Goal: Check status: Check status

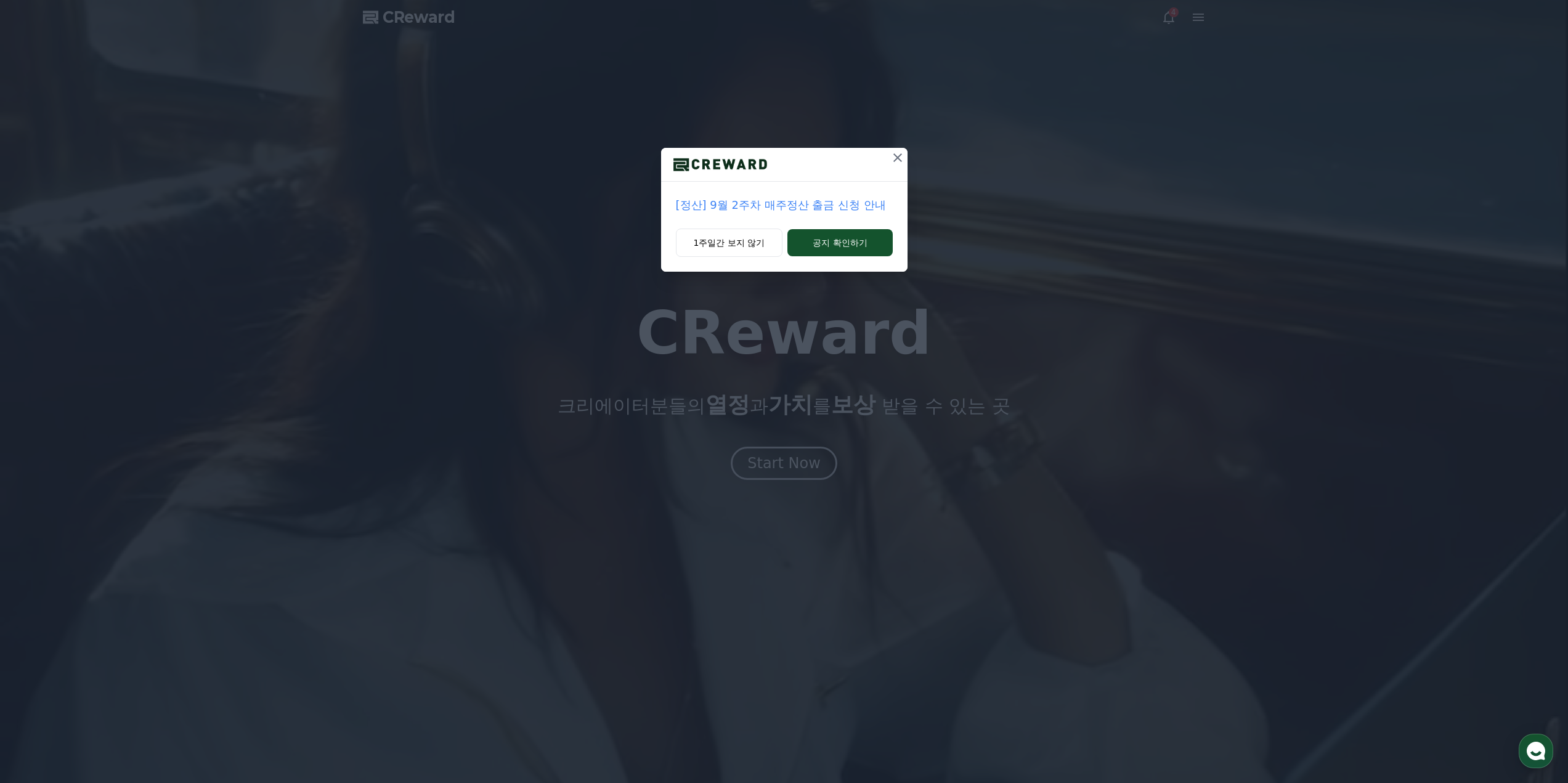
click at [903, 160] on icon at bounding box center [897, 157] width 15 height 15
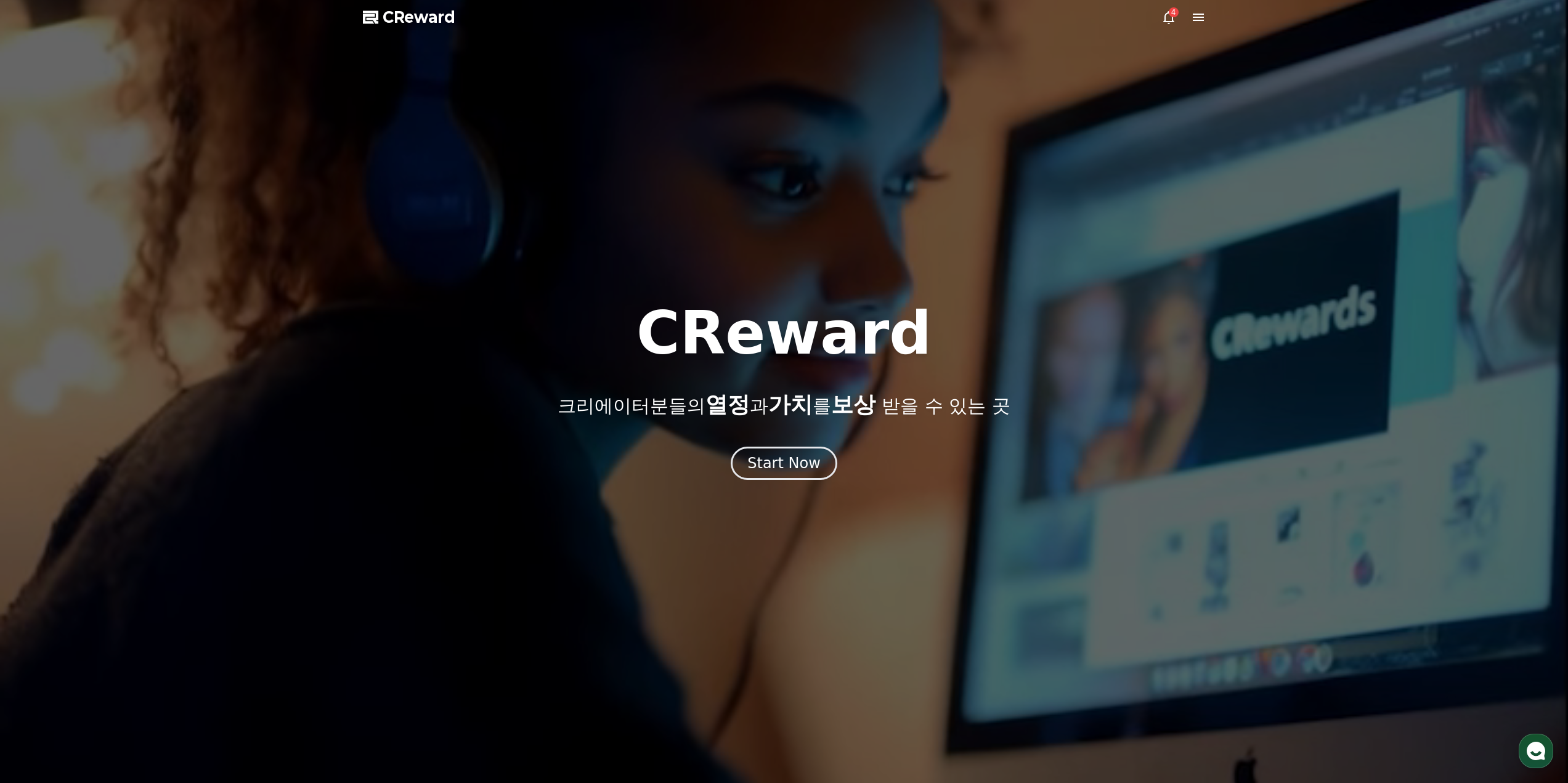
click at [1171, 18] on icon at bounding box center [1168, 17] width 15 height 15
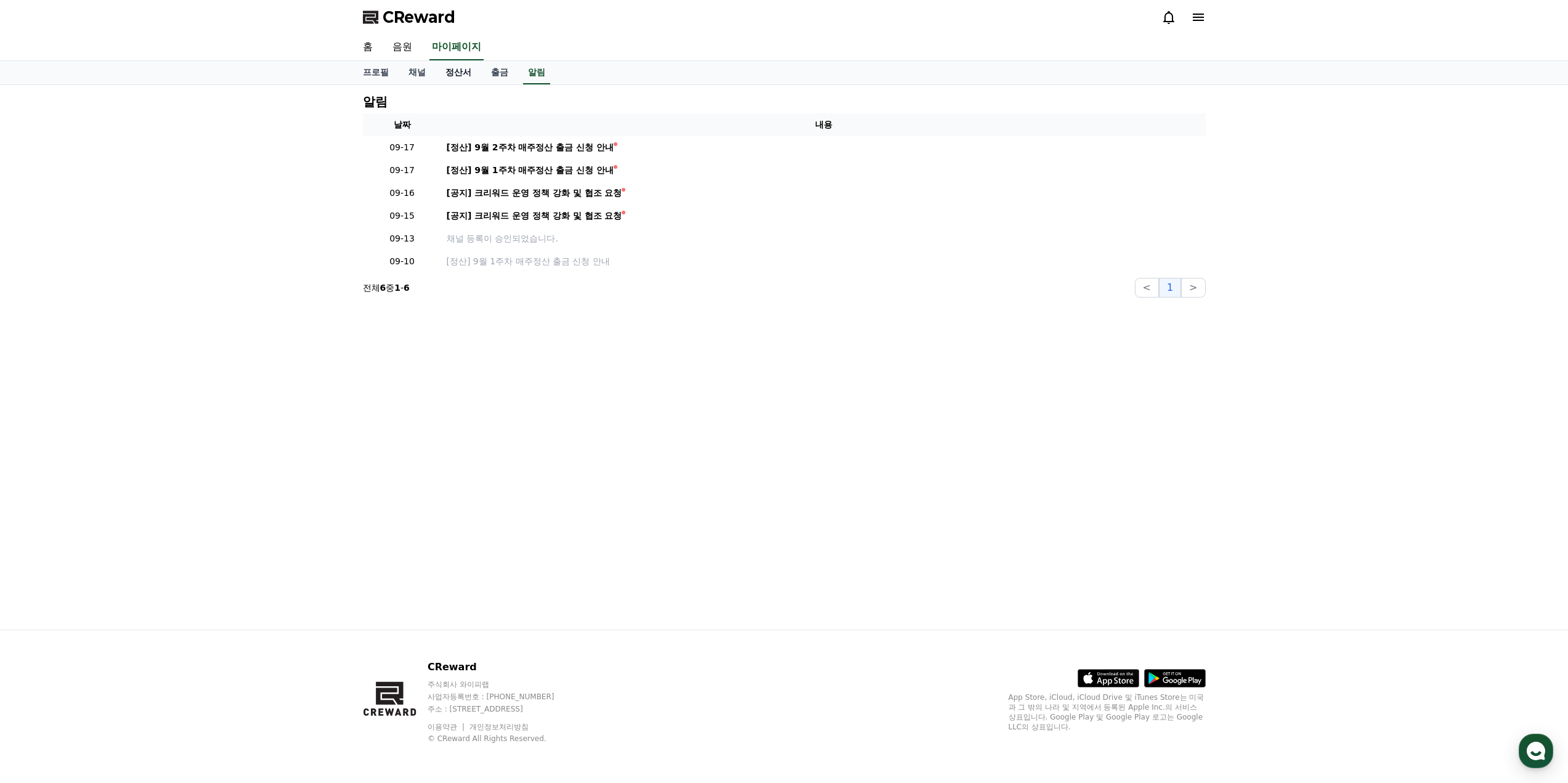
click at [441, 68] on link "정산서" at bounding box center [458, 73] width 46 height 23
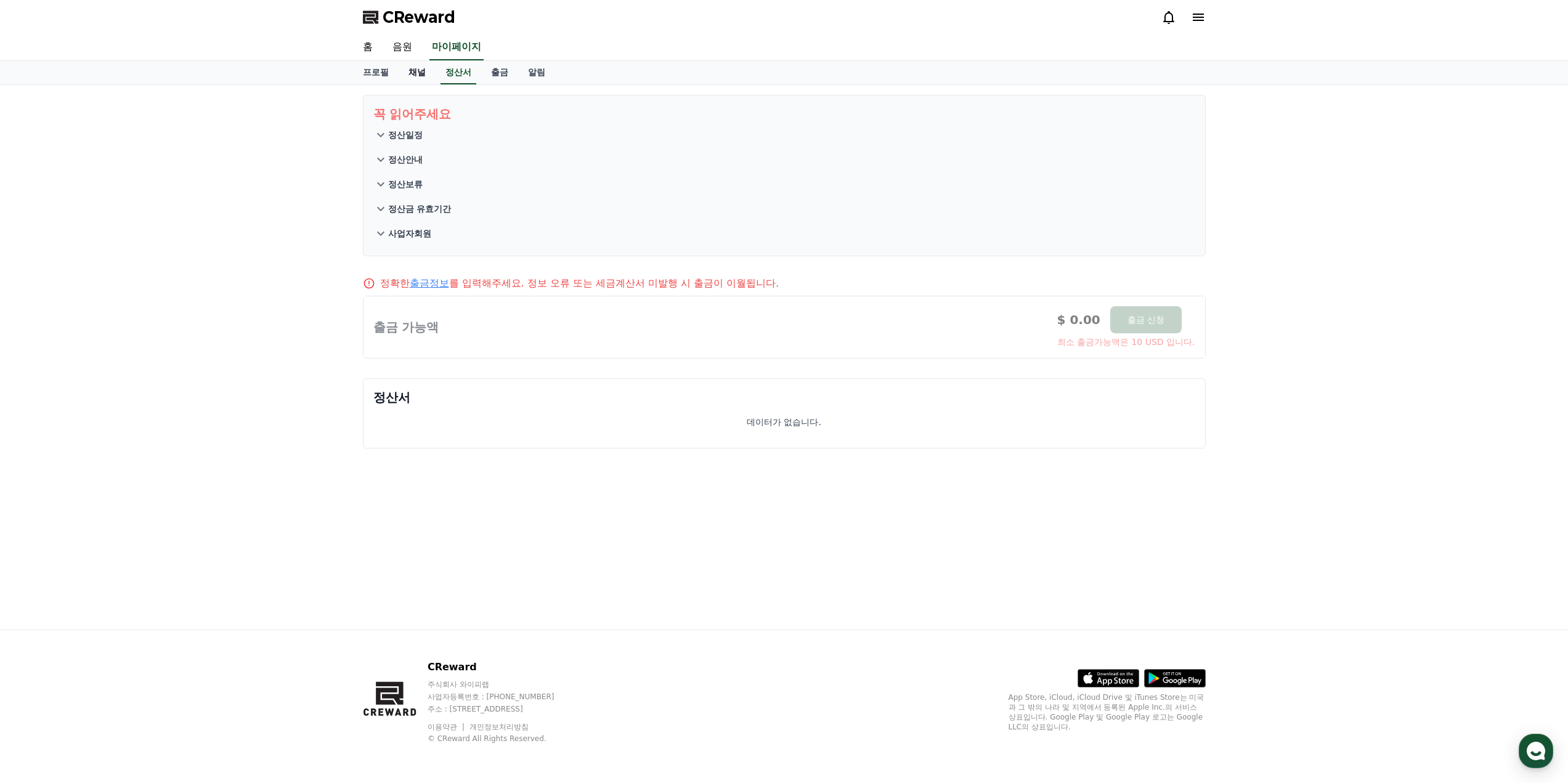
click at [412, 73] on link "채널" at bounding box center [417, 73] width 37 height 23
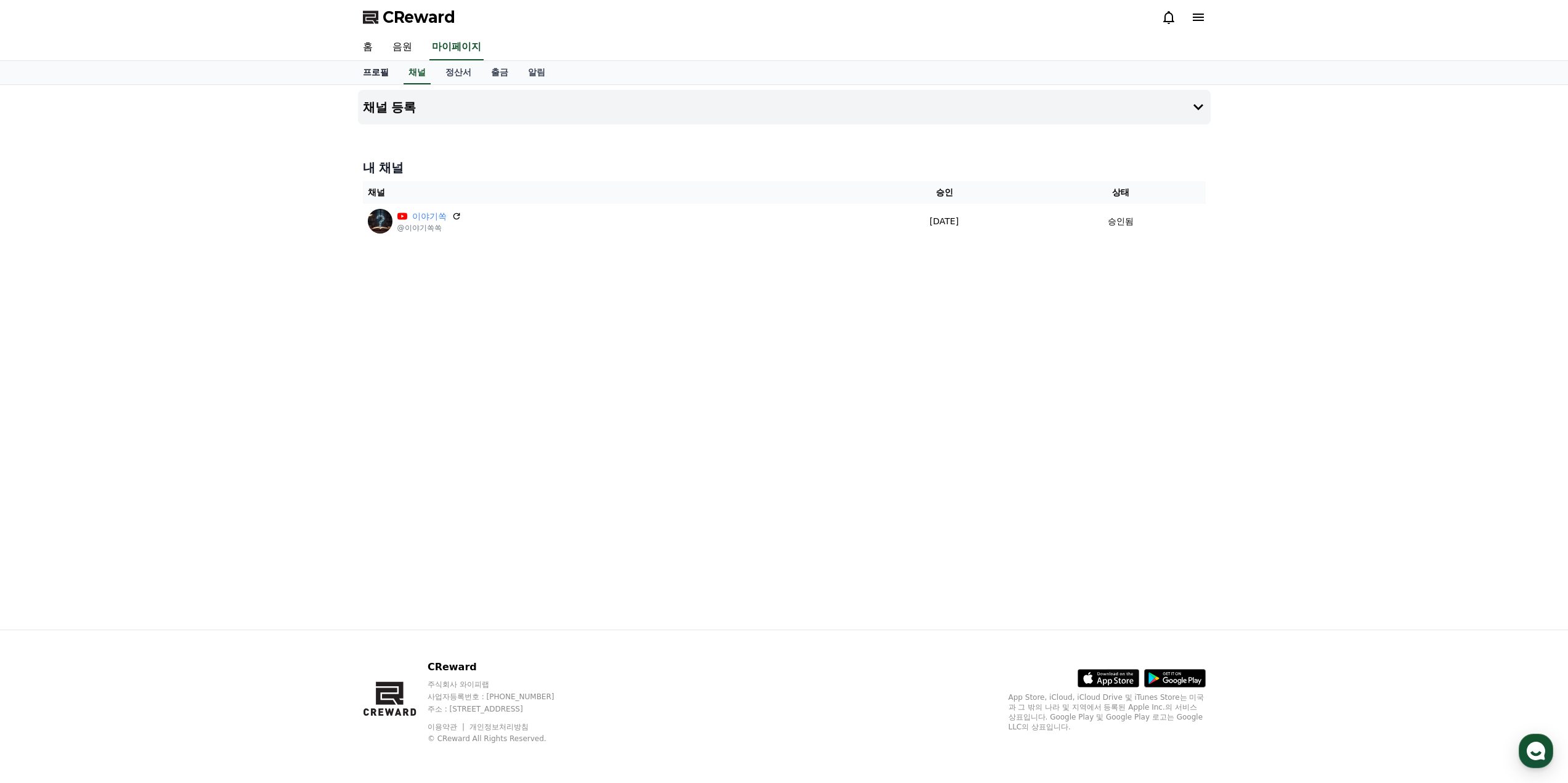
click at [381, 75] on link "프로필" at bounding box center [376, 73] width 46 height 23
select select "**********"
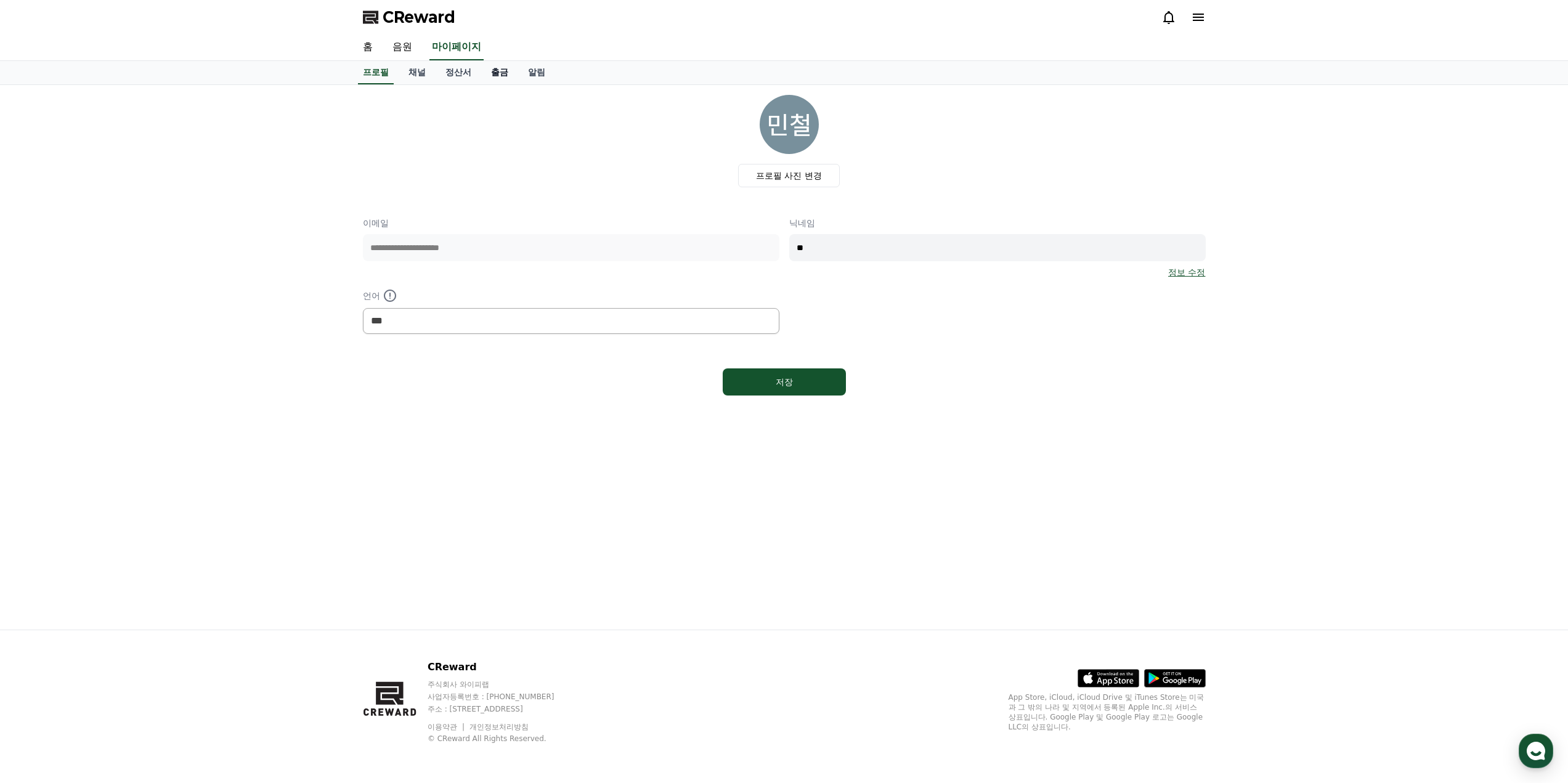
click at [495, 73] on link "출금" at bounding box center [500, 73] width 37 height 23
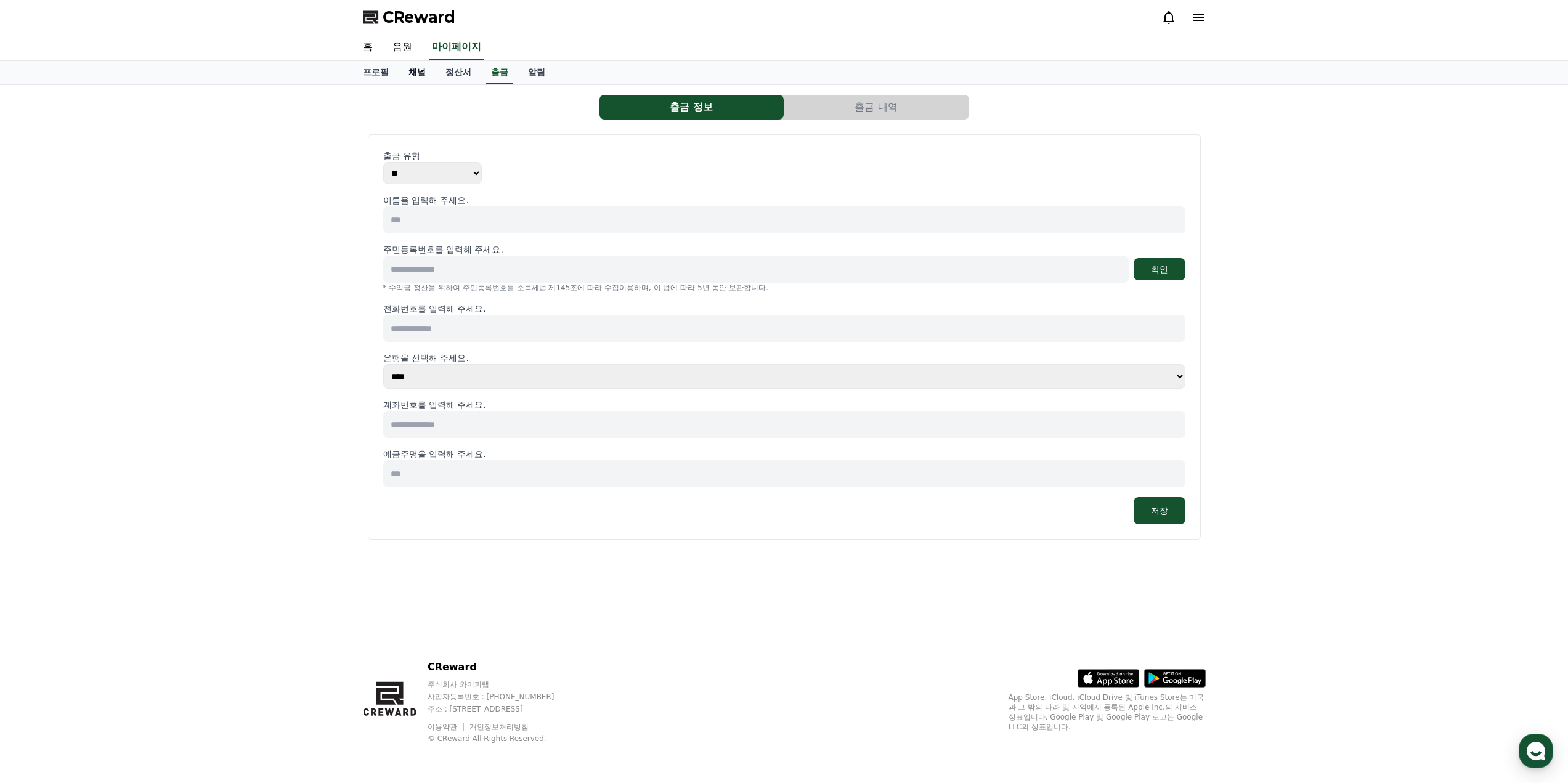
click at [406, 61] on link "채널" at bounding box center [417, 73] width 37 height 23
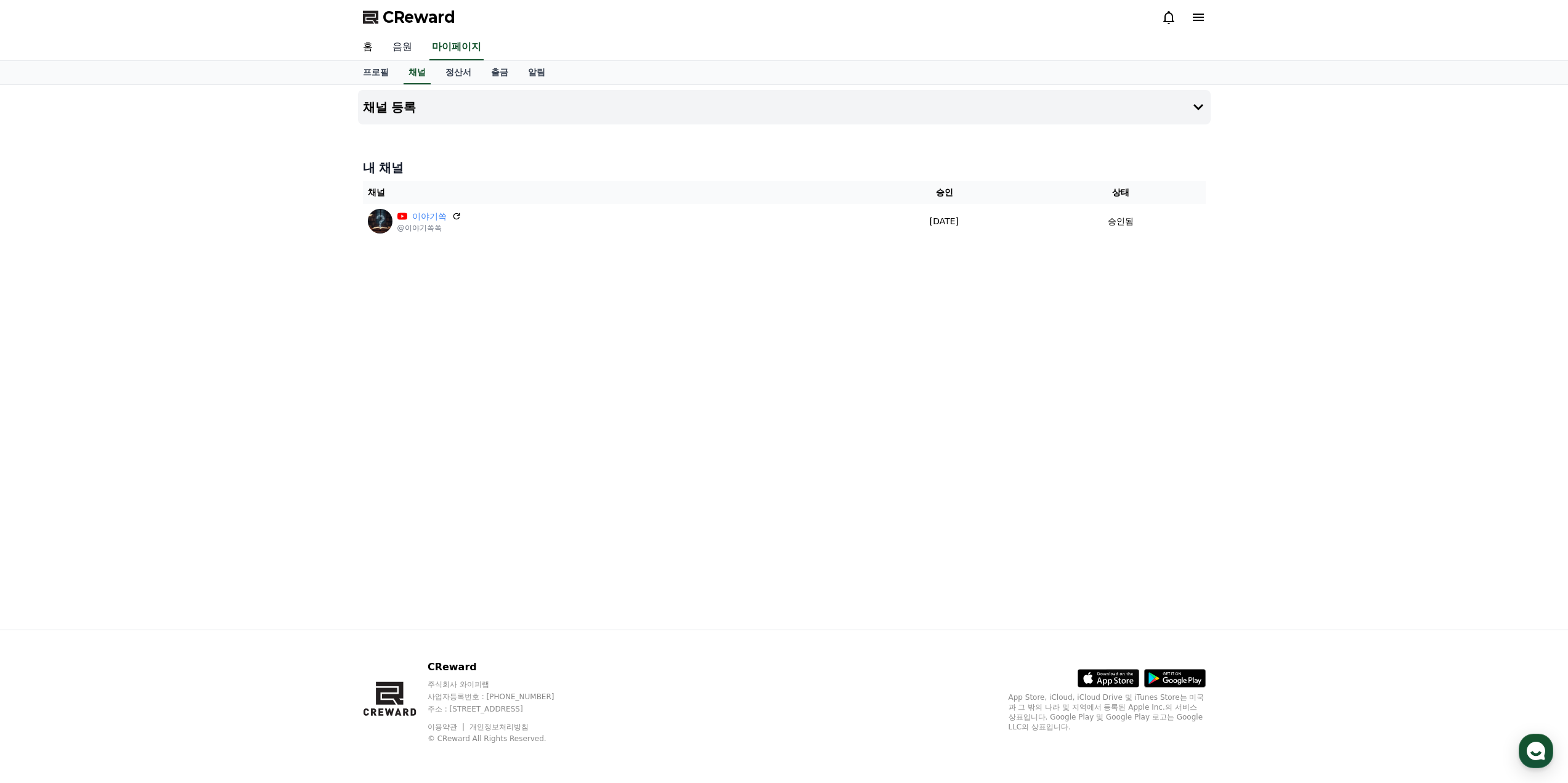
click at [406, 59] on link "음원" at bounding box center [402, 47] width 39 height 26
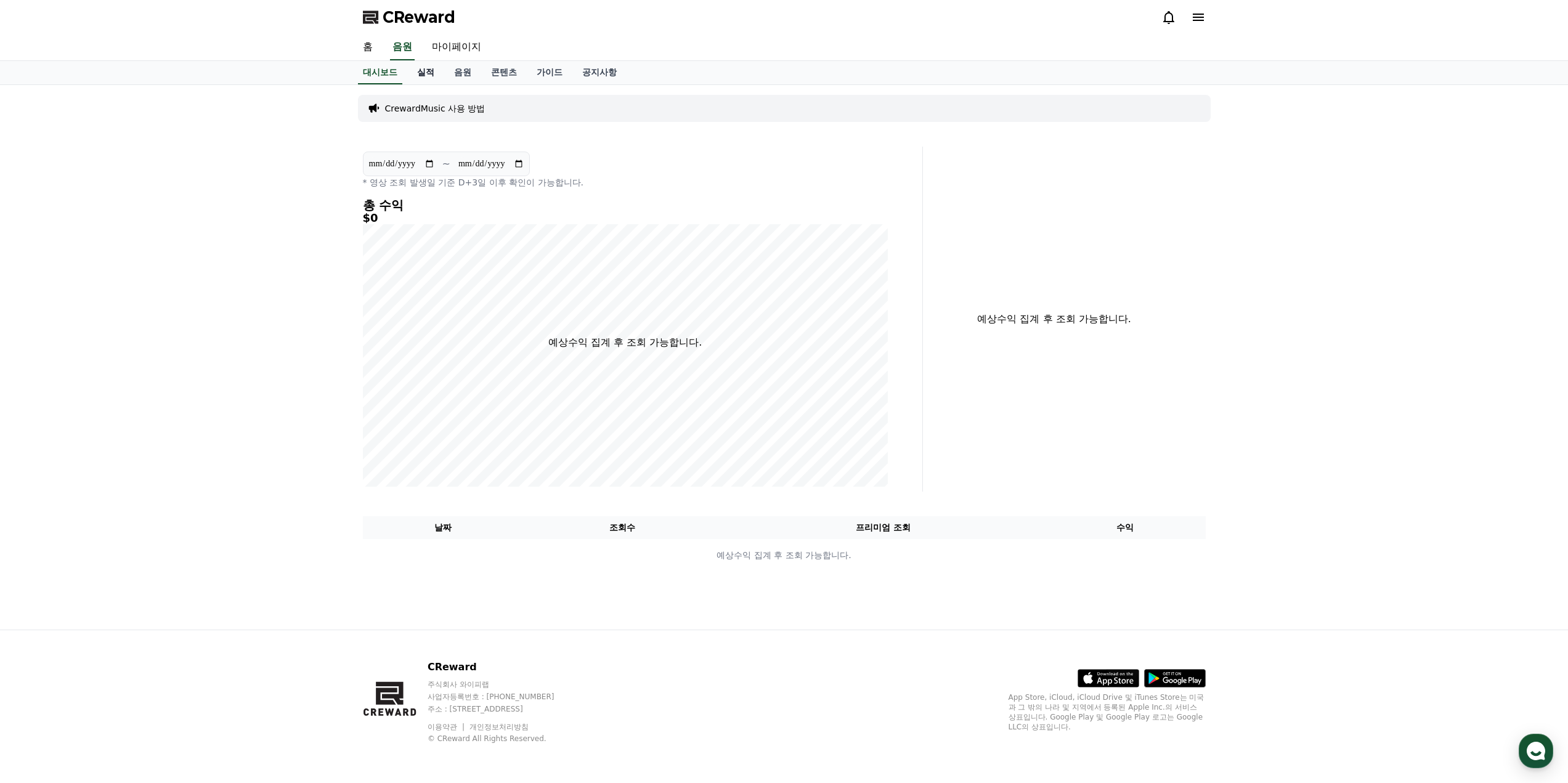
click at [427, 73] on link "실적" at bounding box center [426, 73] width 37 height 23
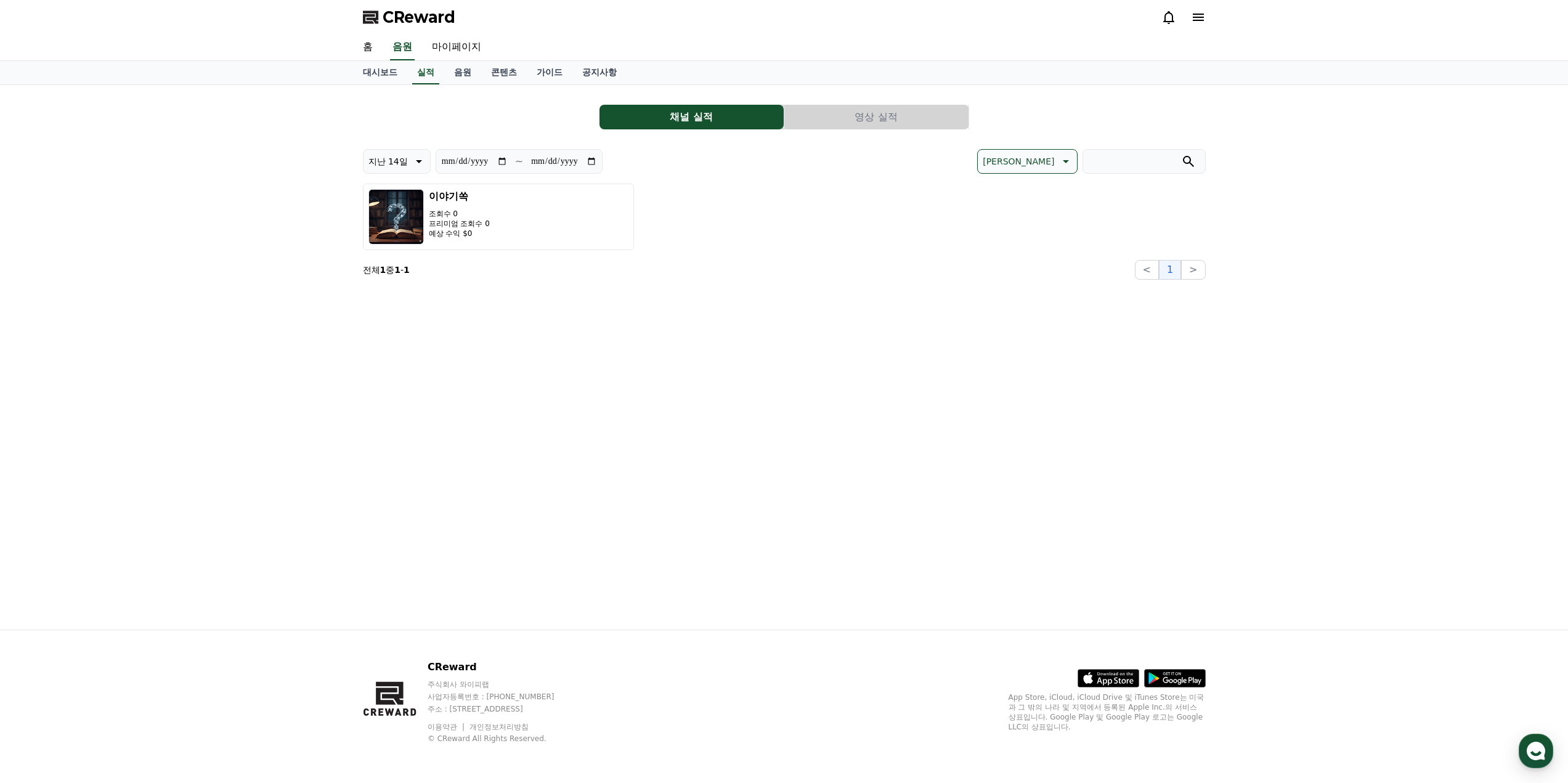
click at [825, 120] on button "영상 실적" at bounding box center [876, 117] width 184 height 25
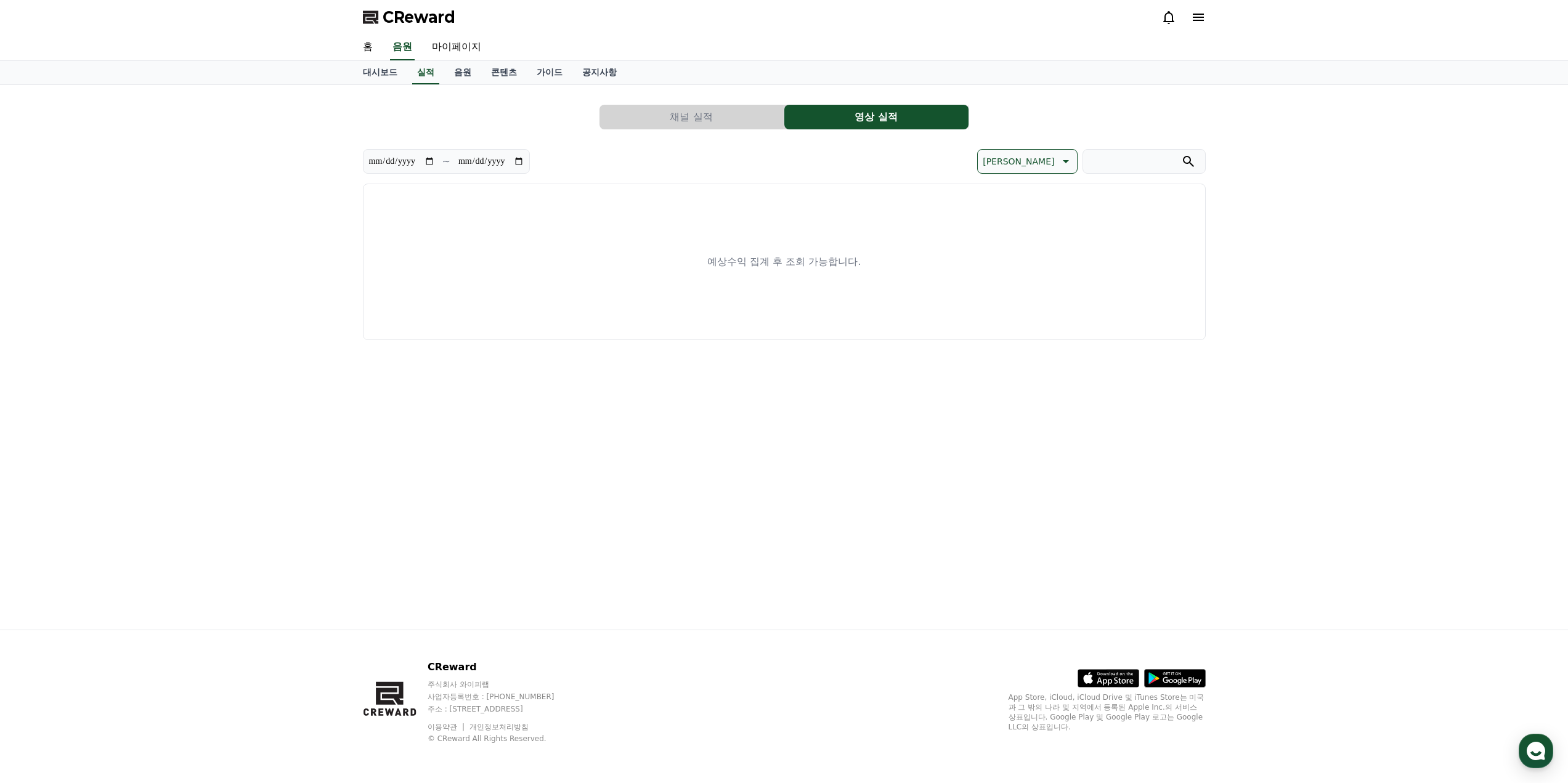
click at [723, 108] on button "채널 실적" at bounding box center [692, 117] width 184 height 25
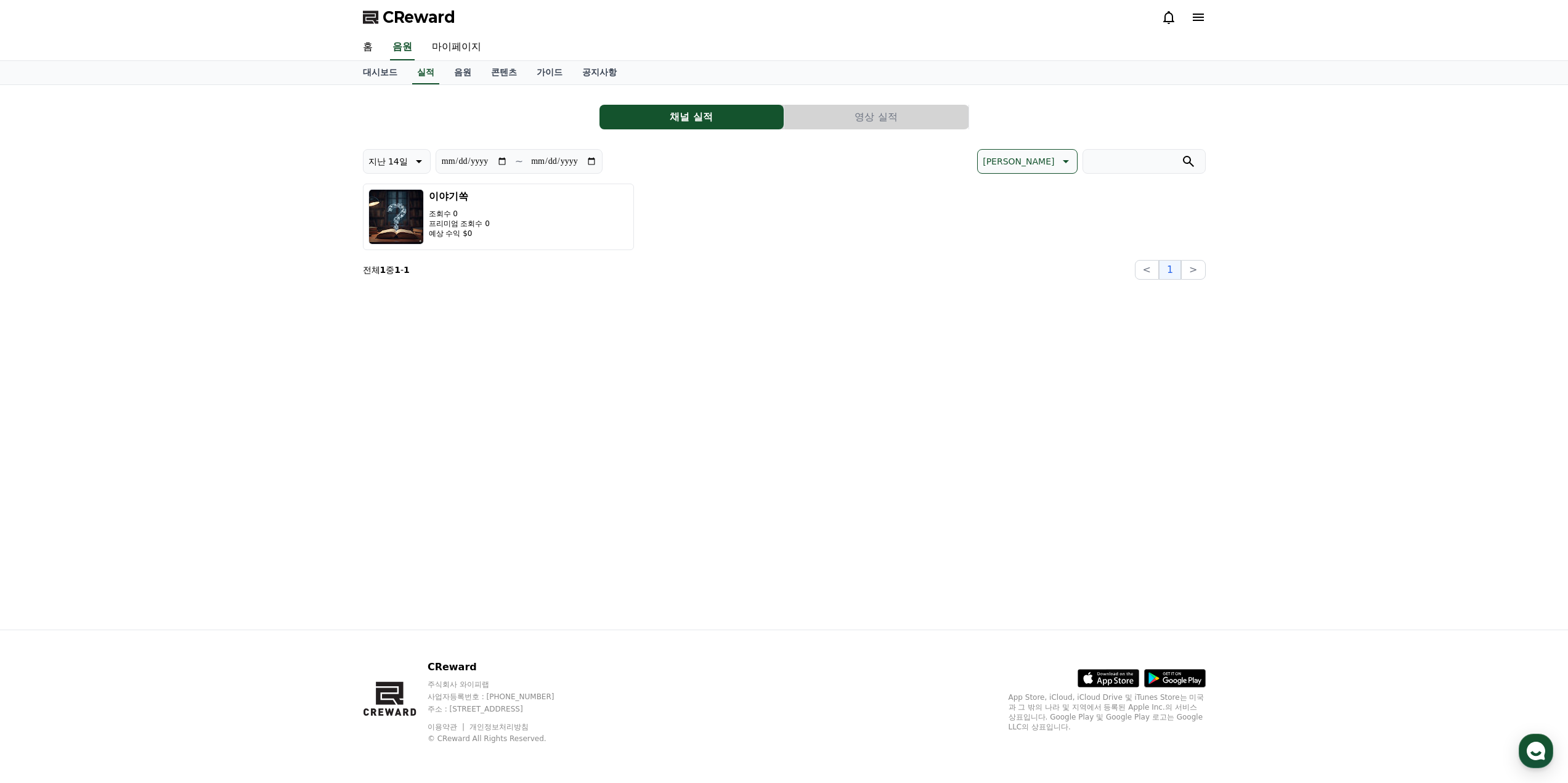
click at [692, 217] on div "이야기쏙 조회수 0 프리미엄 조회수 0 예상 수익 $0" at bounding box center [784, 217] width 842 height 66
click at [499, 215] on button "이야기쏙 조회수 0 프리미엄 조회수 0 예상 수익 $0" at bounding box center [498, 217] width 271 height 66
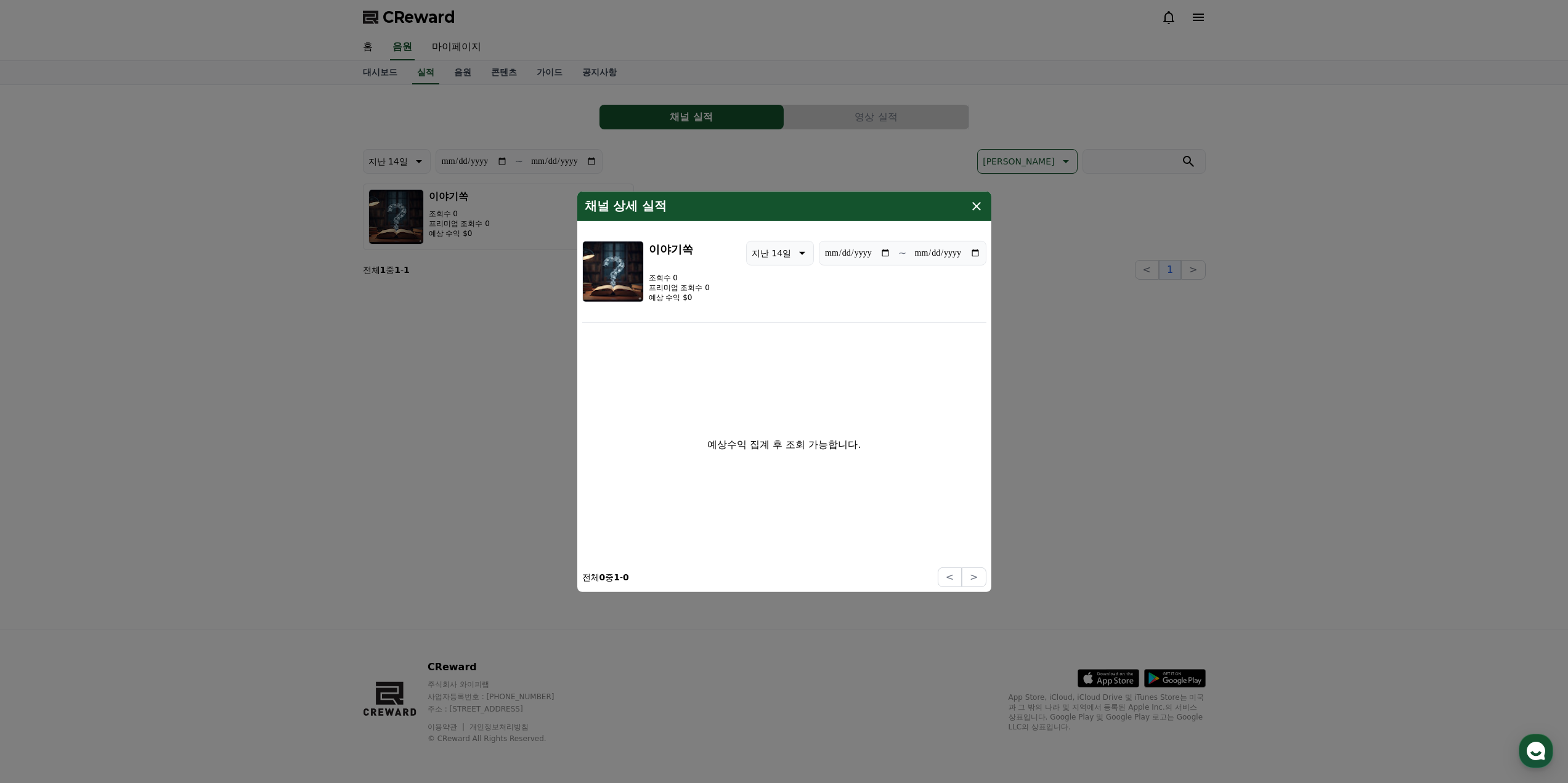
click at [981, 208] on icon "modal" at bounding box center [976, 206] width 15 height 15
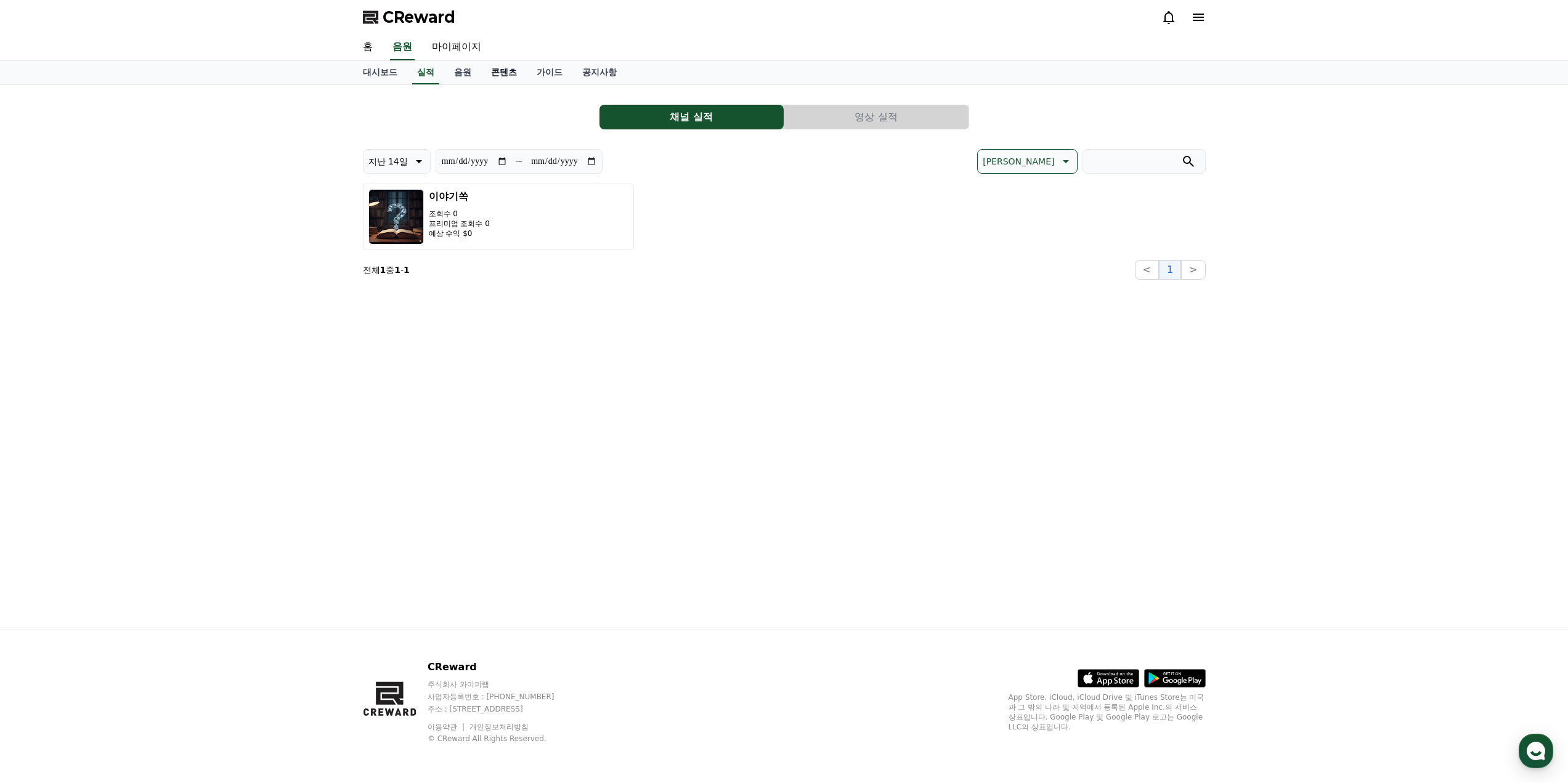
click at [502, 78] on link "콘텐츠" at bounding box center [504, 73] width 46 height 23
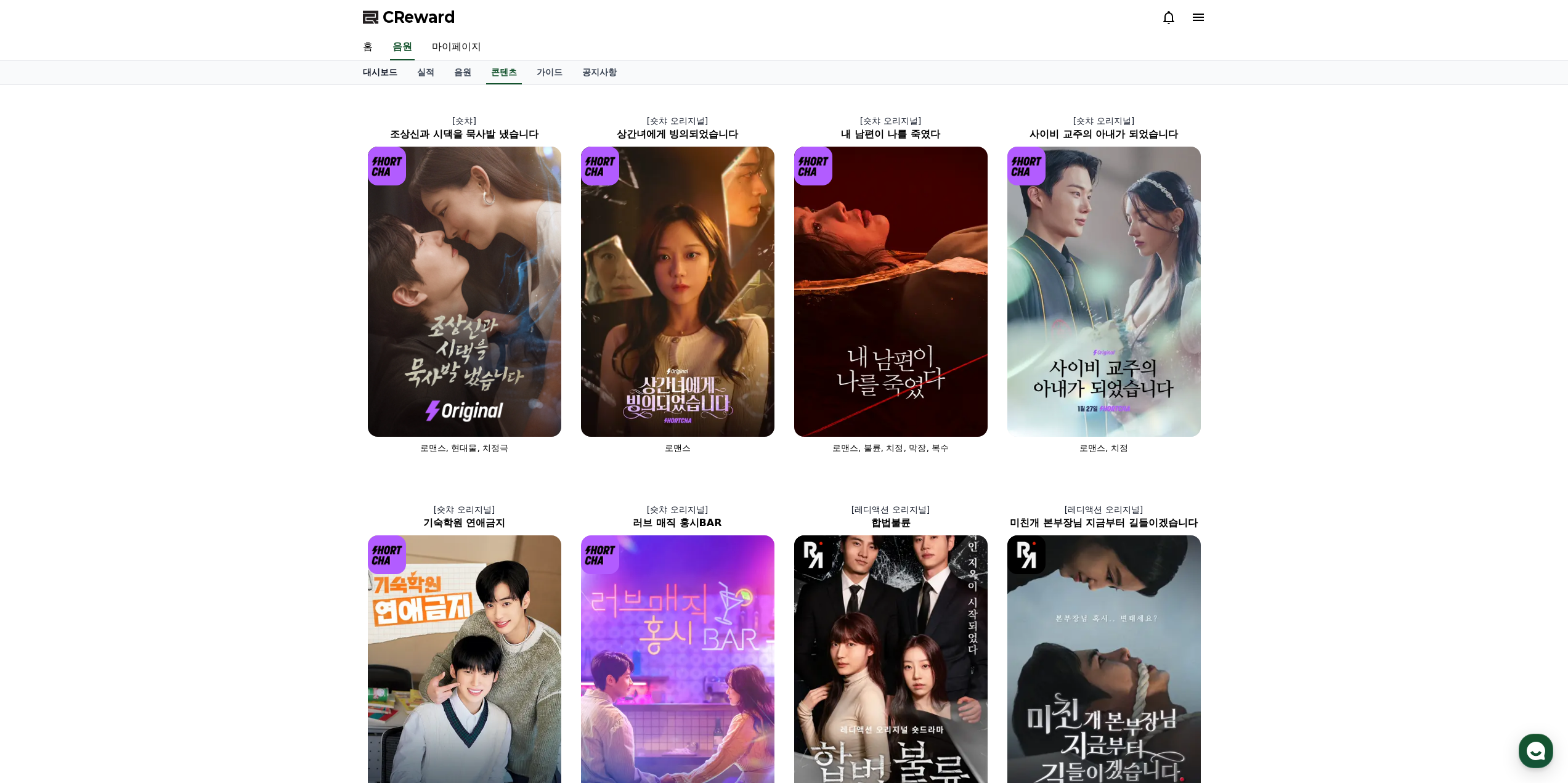
click at [369, 75] on link "대시보드" at bounding box center [380, 73] width 54 height 23
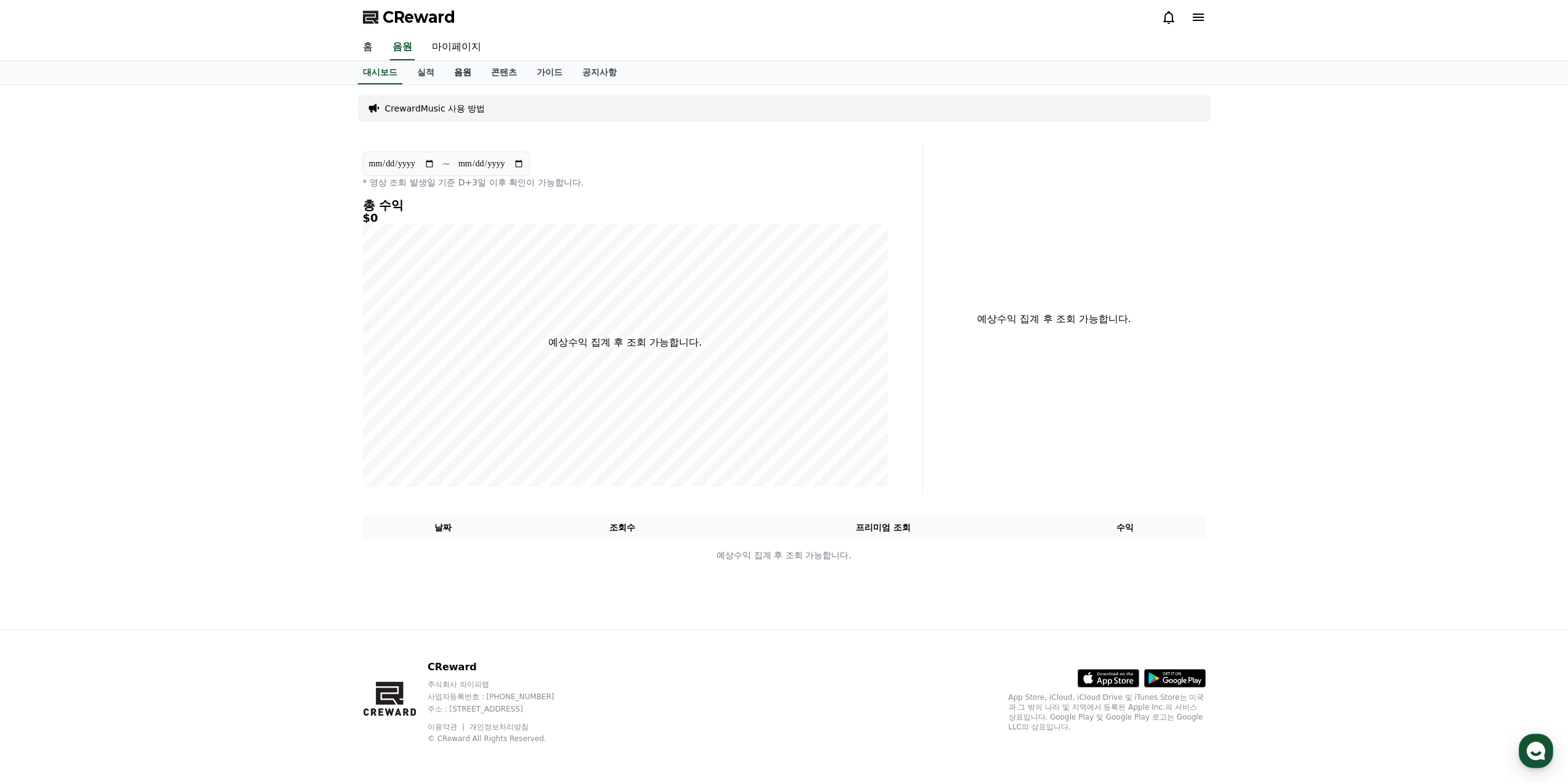
click at [453, 70] on link "음원" at bounding box center [463, 73] width 37 height 23
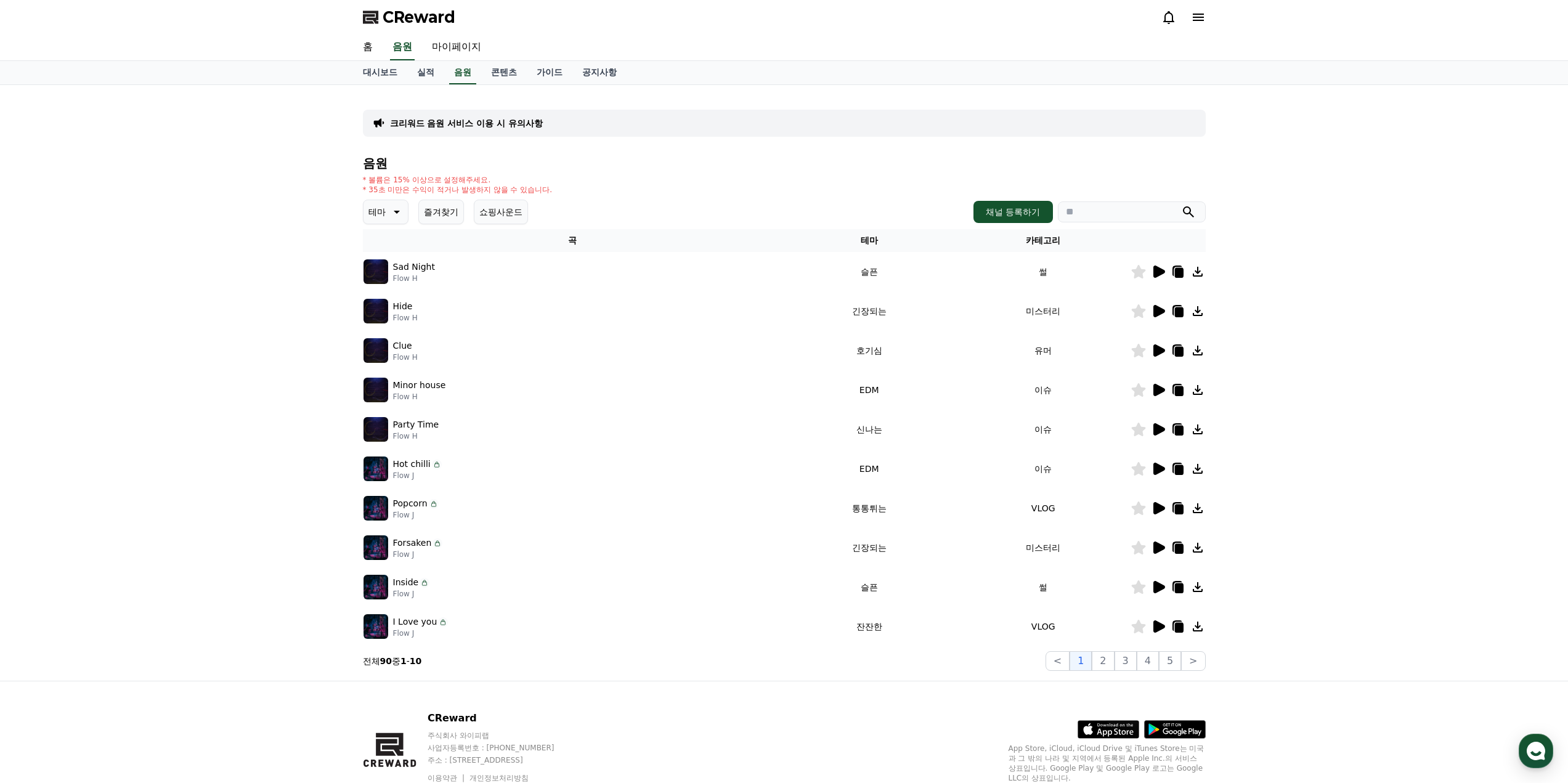
click at [1154, 314] on icon at bounding box center [1158, 311] width 12 height 12
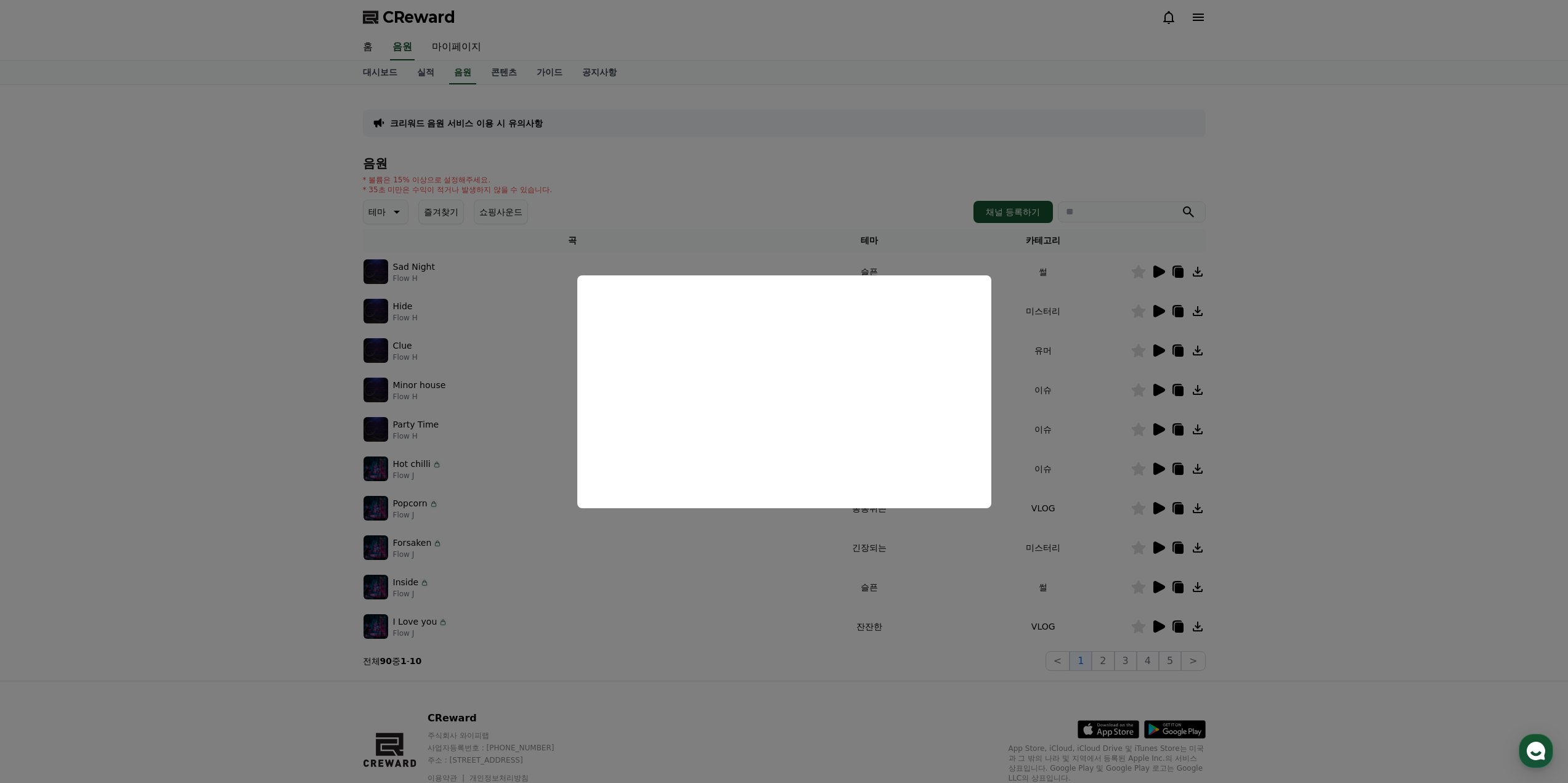
click at [682, 529] on button "close modal" at bounding box center [784, 391] width 1568 height 783
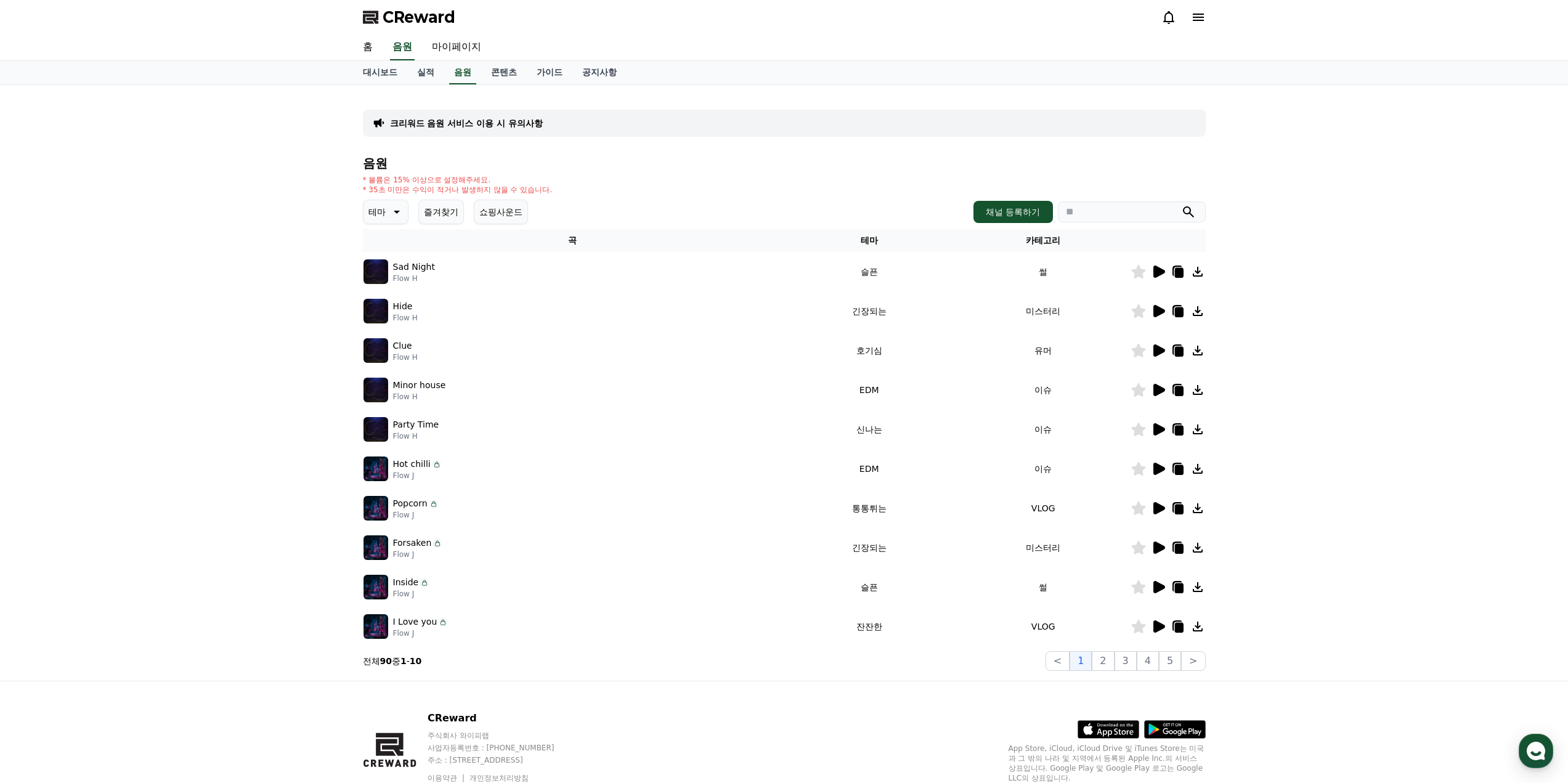
click at [1158, 512] on icon at bounding box center [1158, 508] width 15 height 15
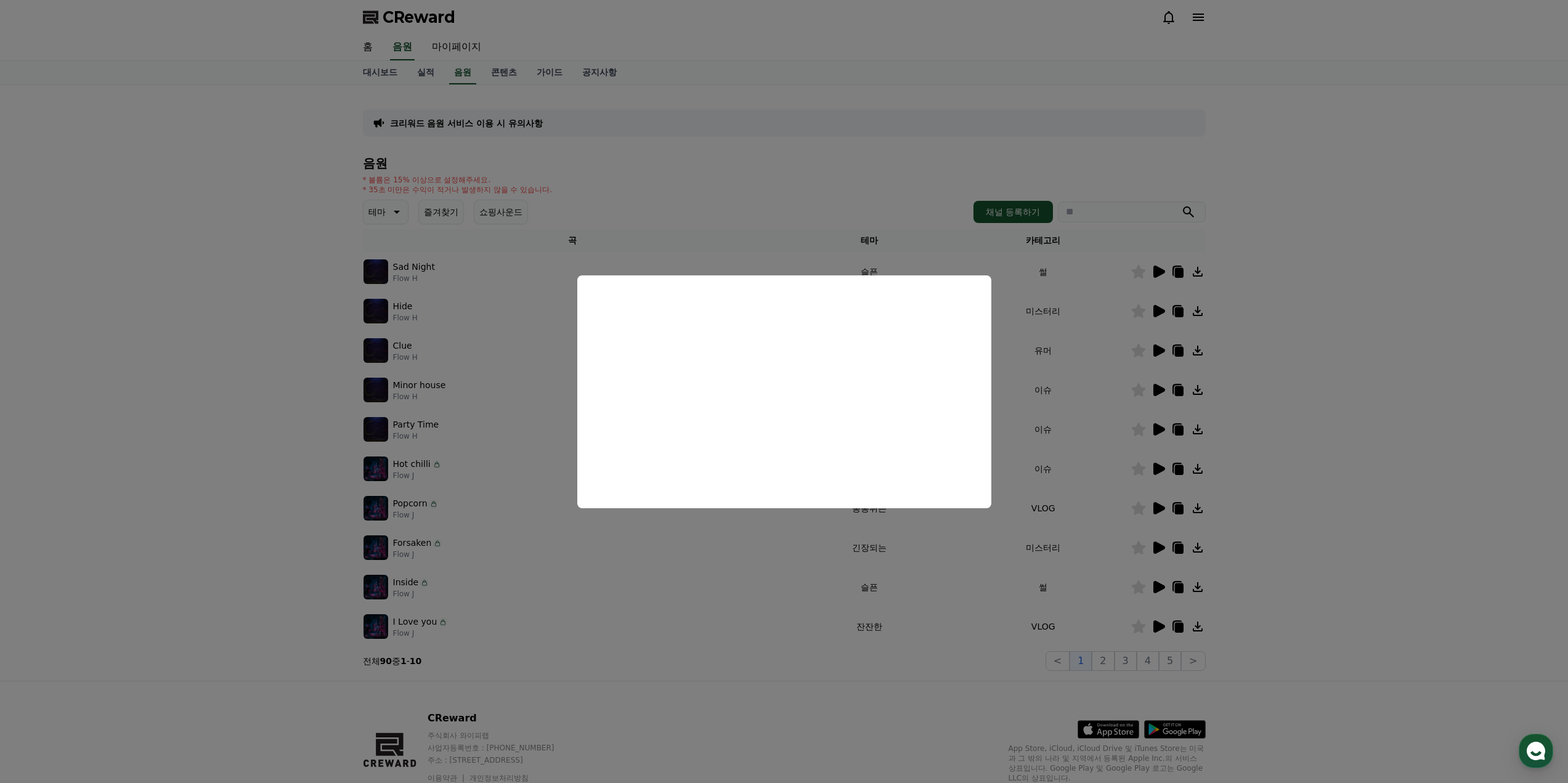
click at [954, 528] on button "close modal" at bounding box center [784, 391] width 1568 height 783
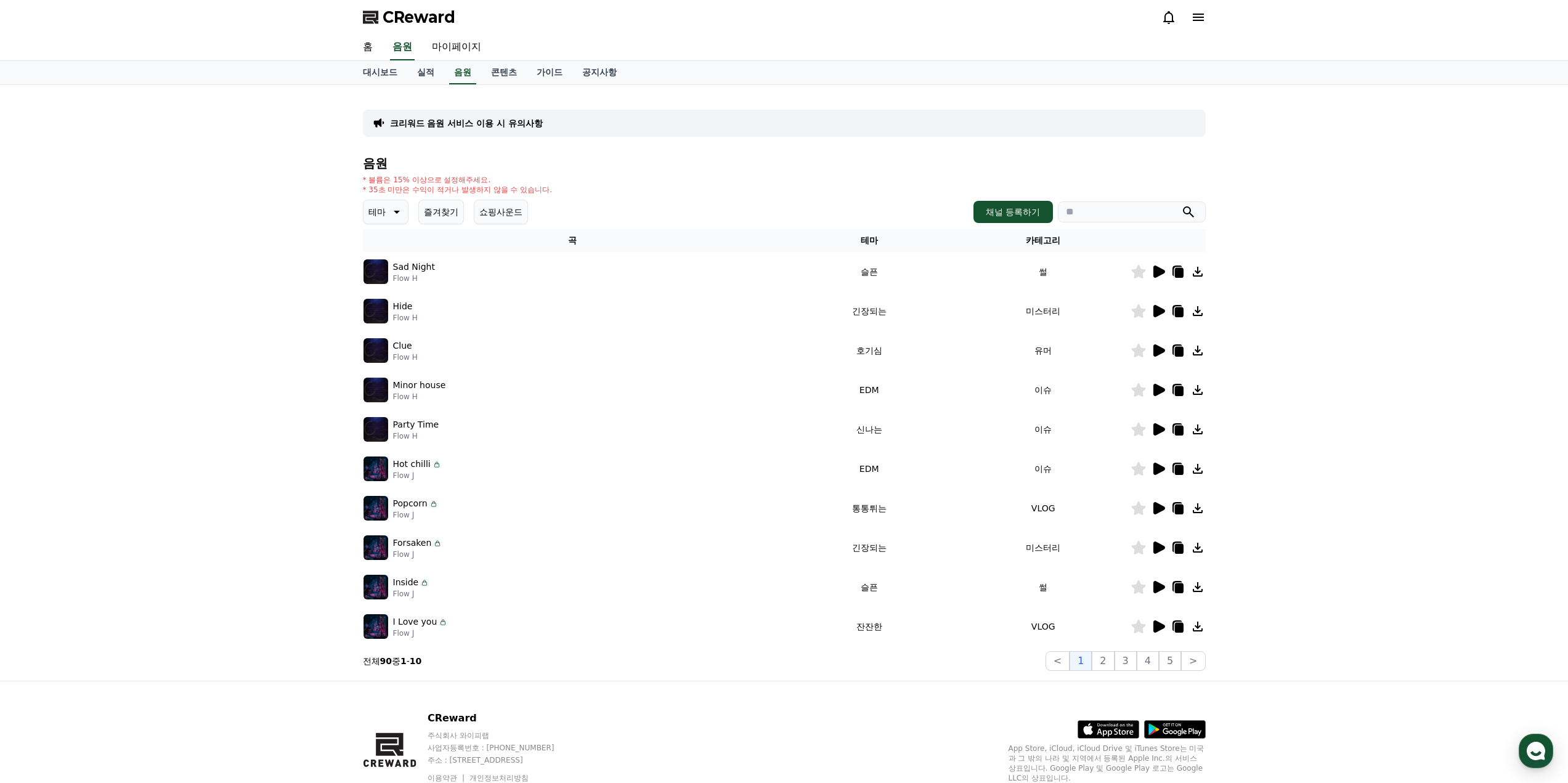
click at [1153, 471] on icon at bounding box center [1158, 469] width 12 height 12
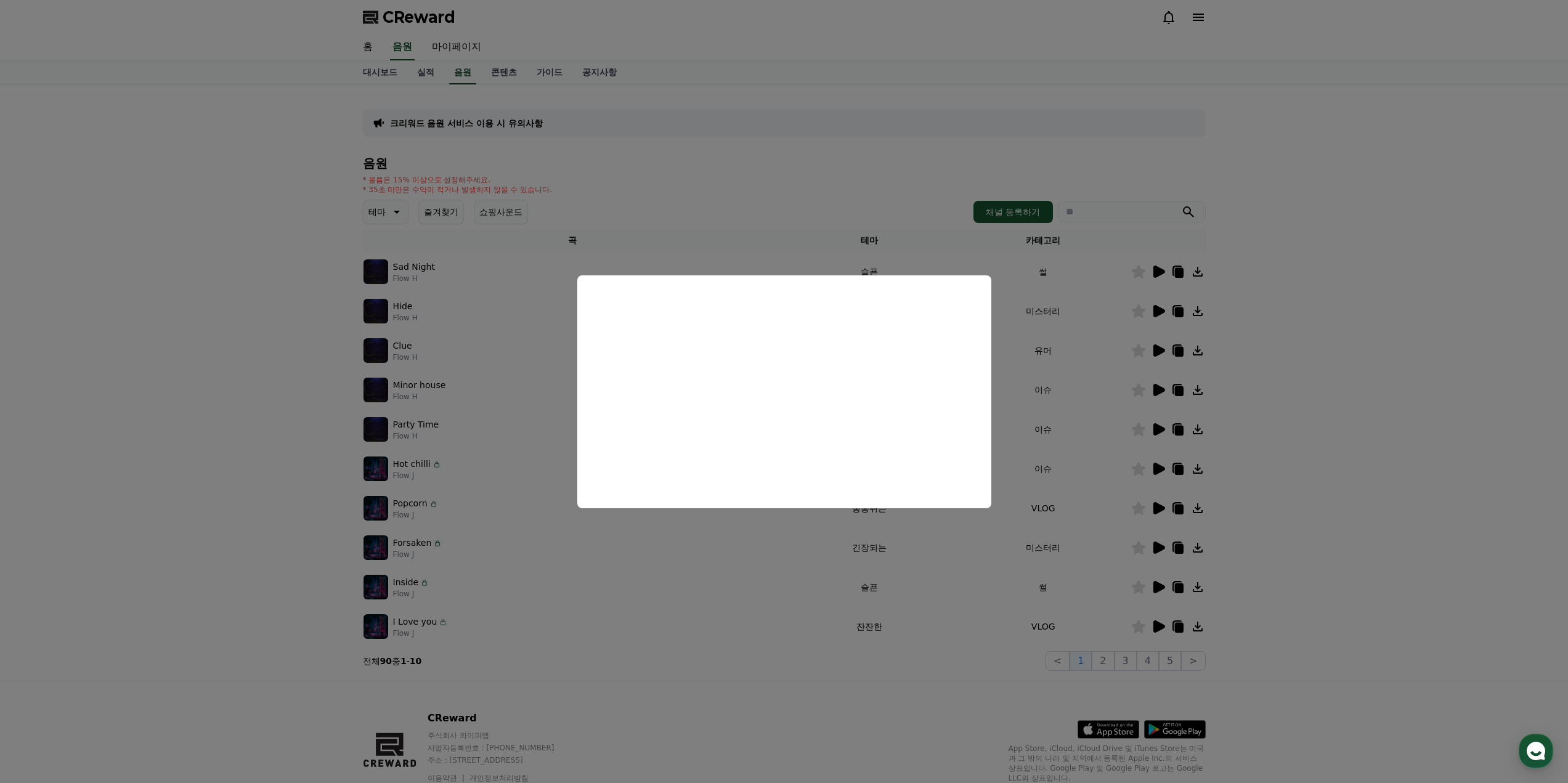
click at [1059, 475] on button "close modal" at bounding box center [784, 391] width 1568 height 783
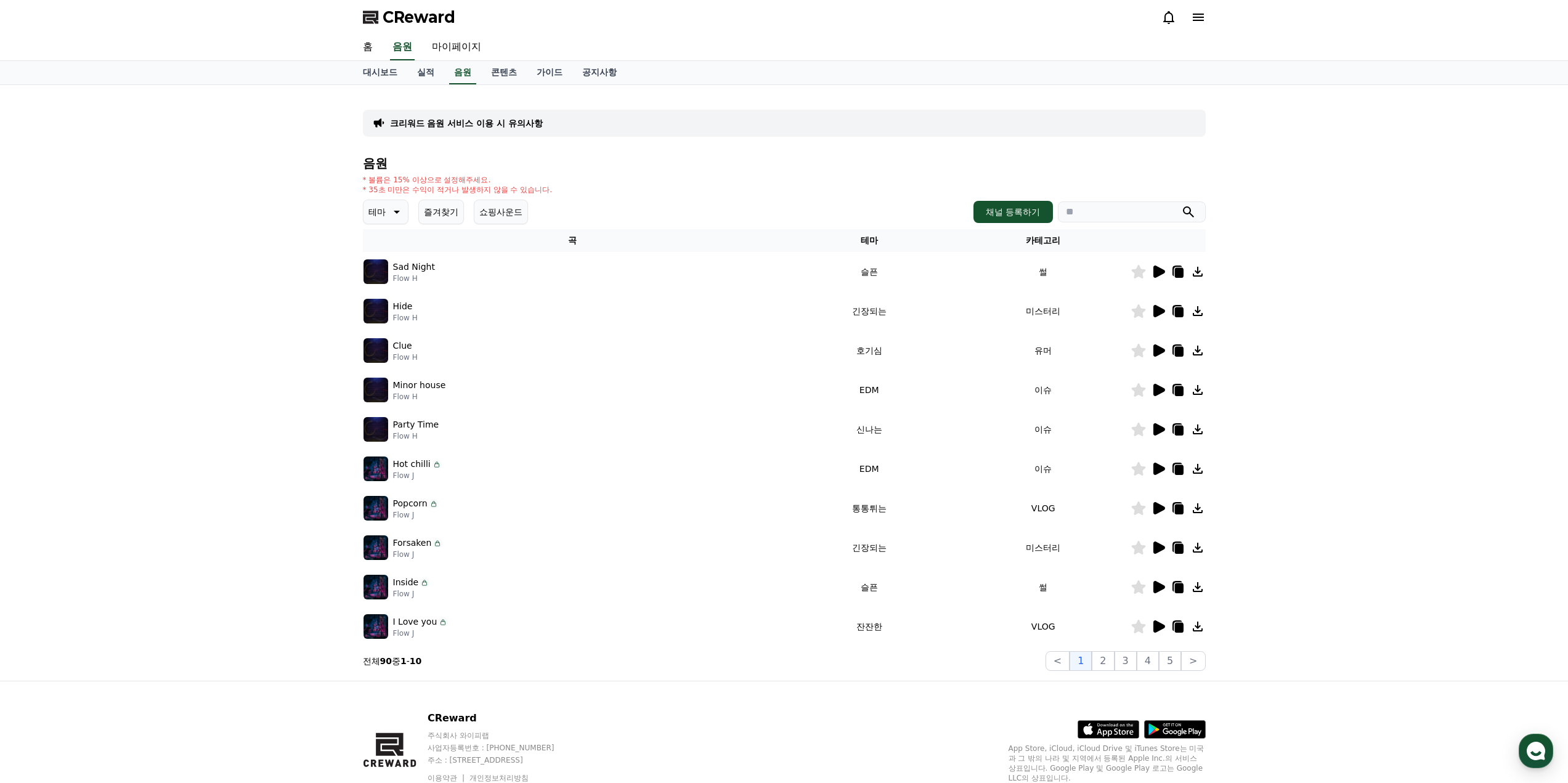
click at [1185, 469] on icon at bounding box center [1177, 468] width 15 height 15
click at [1199, 467] on icon at bounding box center [1197, 468] width 15 height 15
